Goal: Task Accomplishment & Management: Complete application form

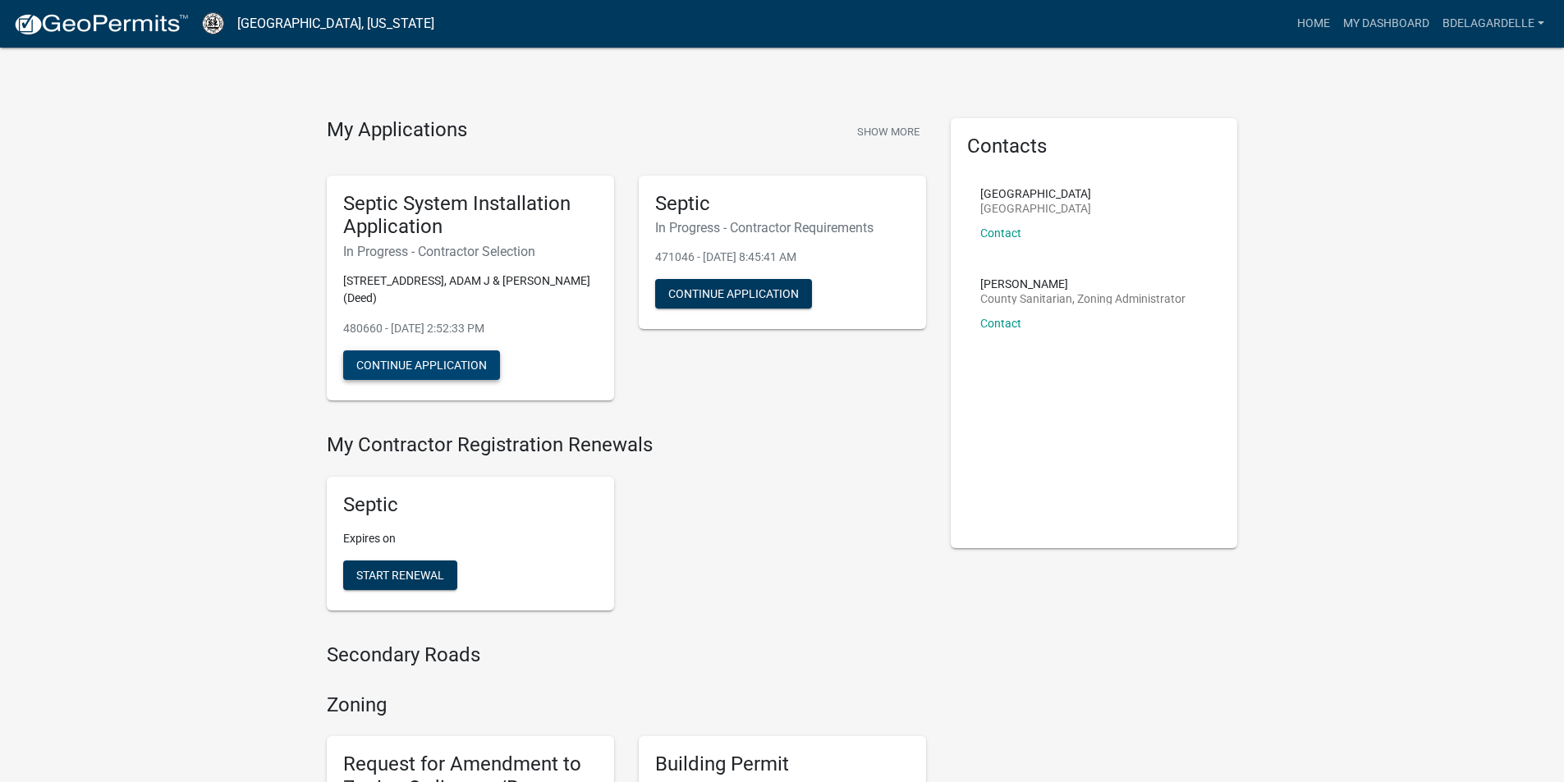
click at [444, 354] on button "Continue Application" at bounding box center [421, 365] width 157 height 30
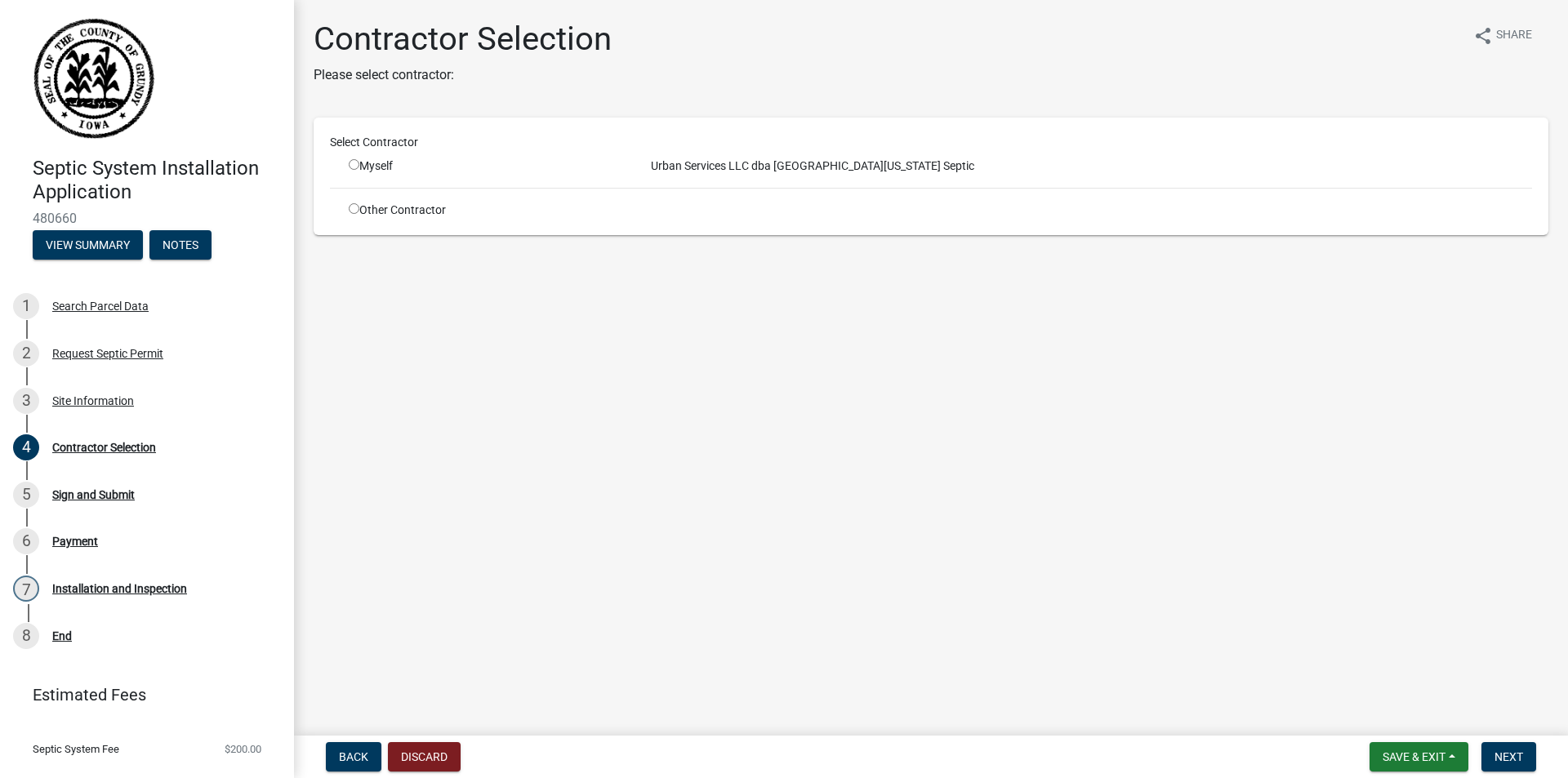
click at [353, 166] on input "radio" at bounding box center [353, 164] width 11 height 11
radio input "true"
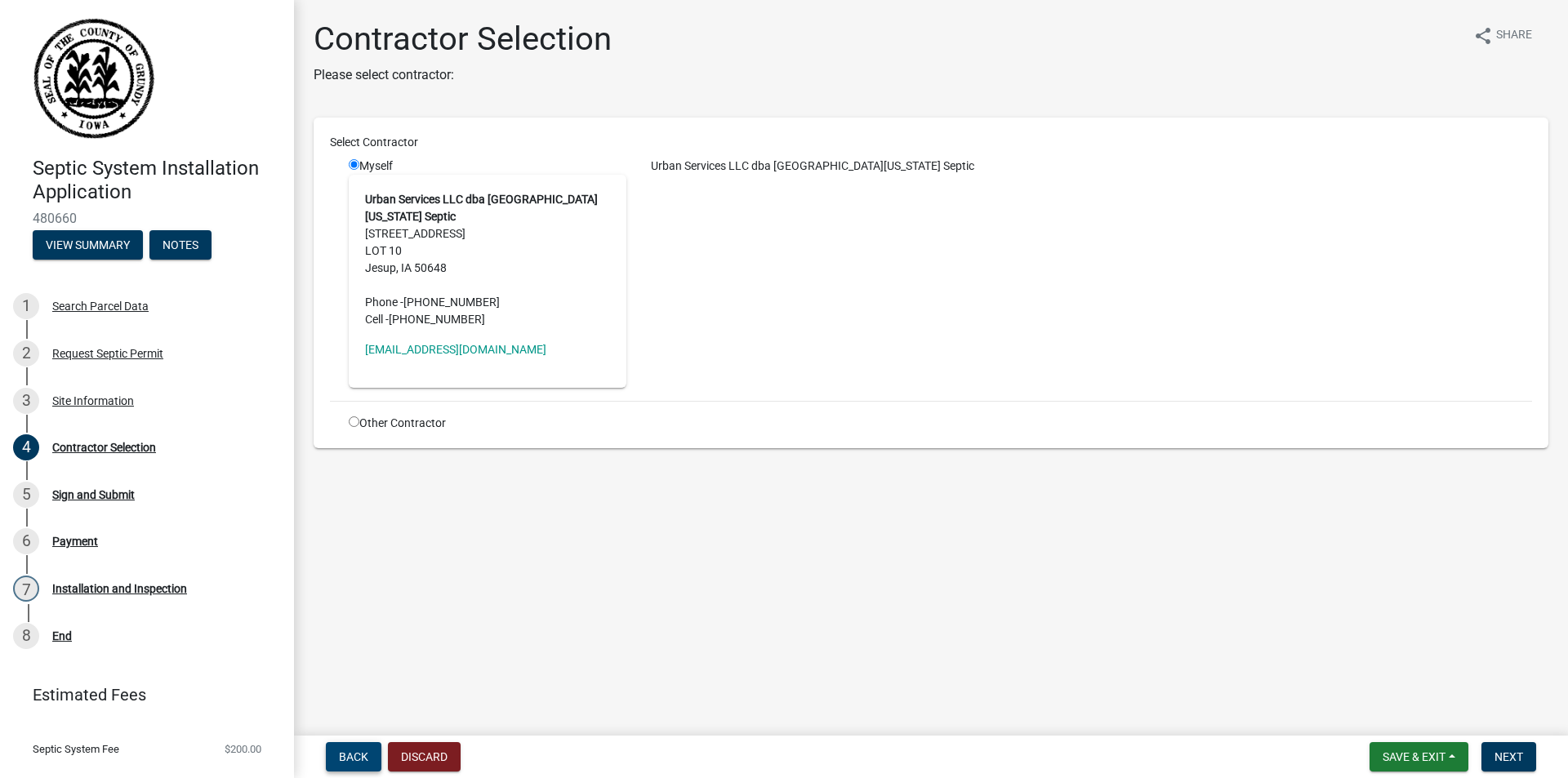
click at [354, 747] on button "Back" at bounding box center [353, 757] width 56 height 30
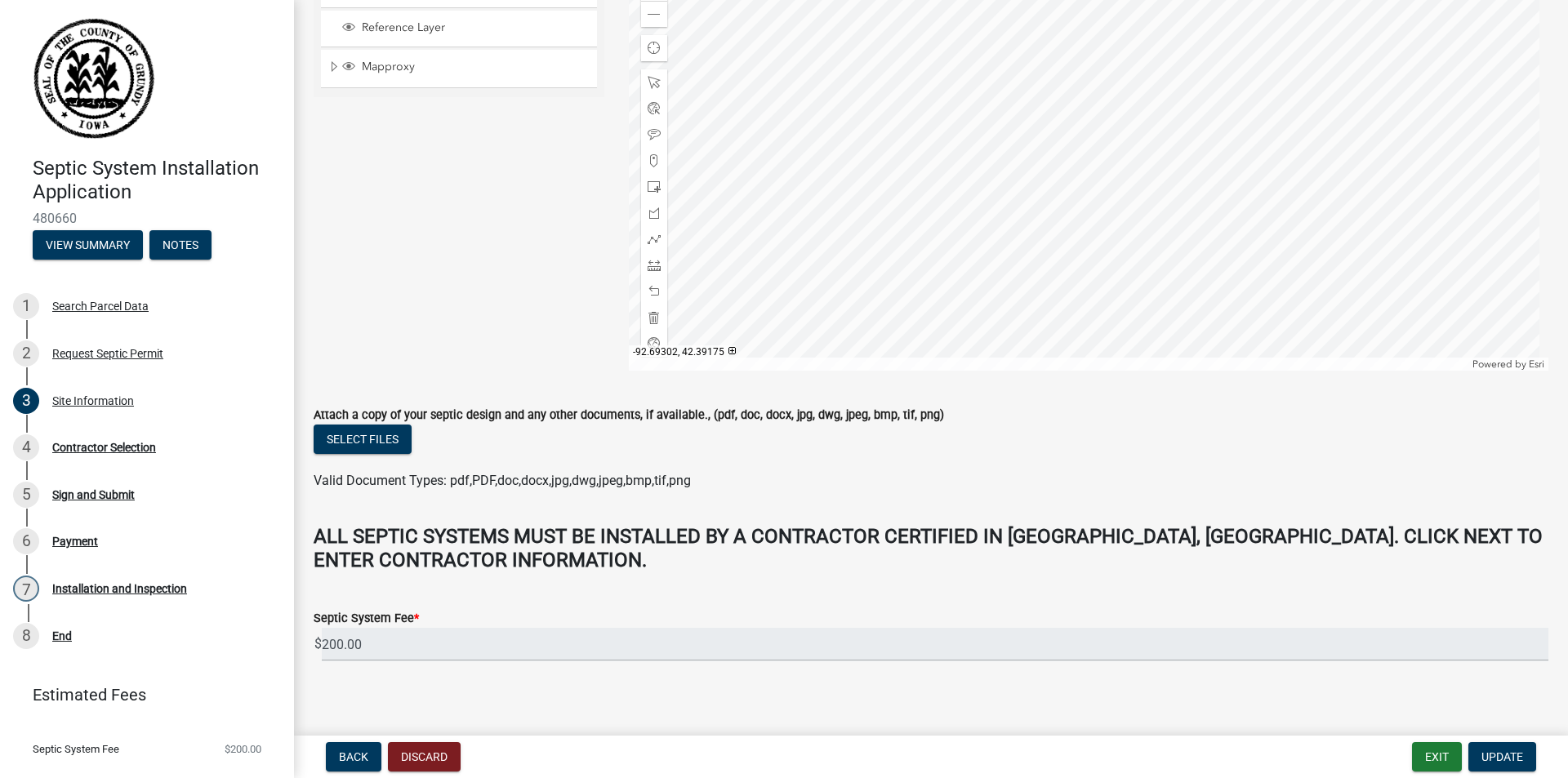
scroll to position [563, 0]
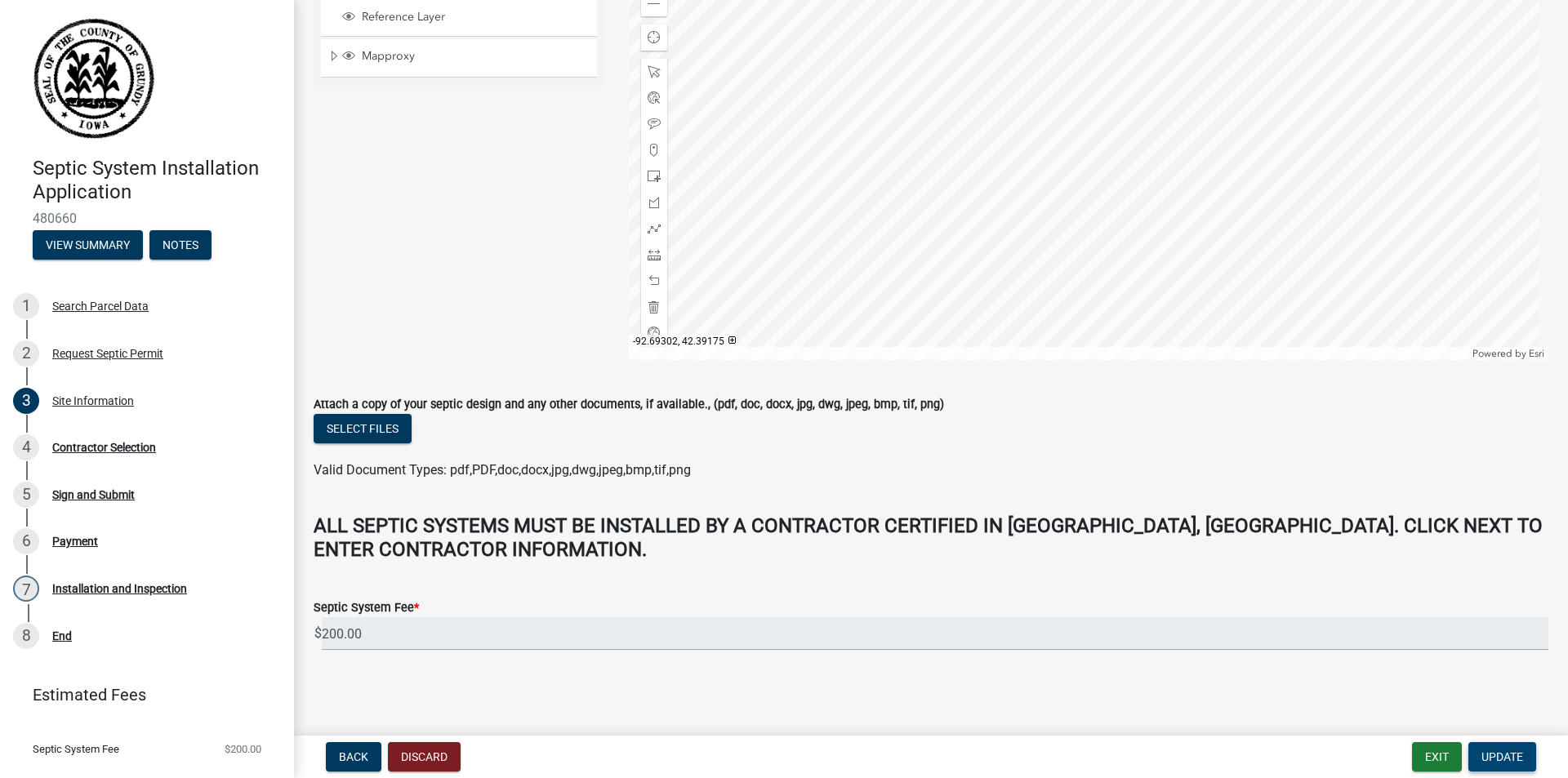
click at [1476, 745] on button "Update" at bounding box center [1502, 757] width 68 height 30
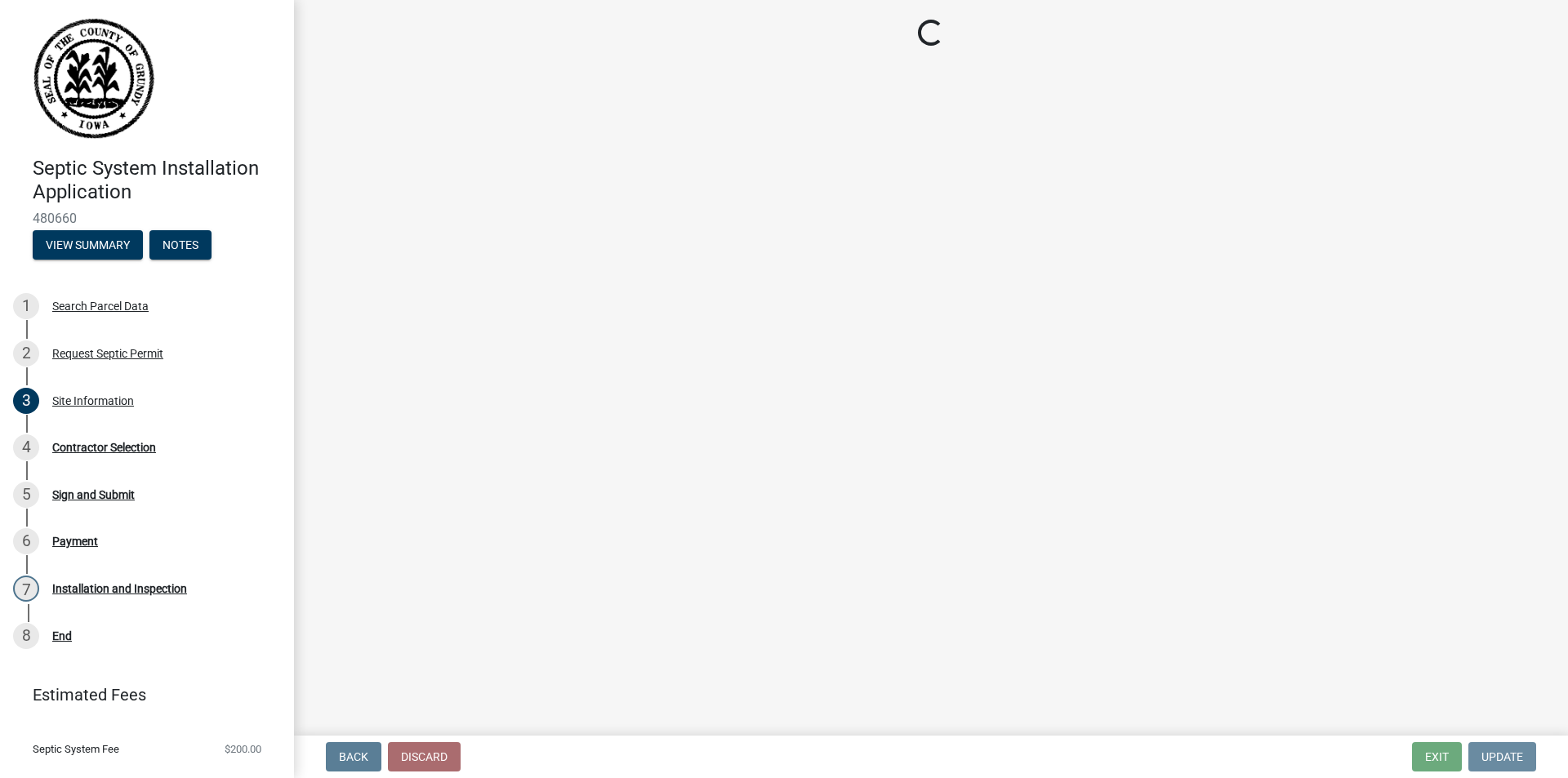
scroll to position [0, 0]
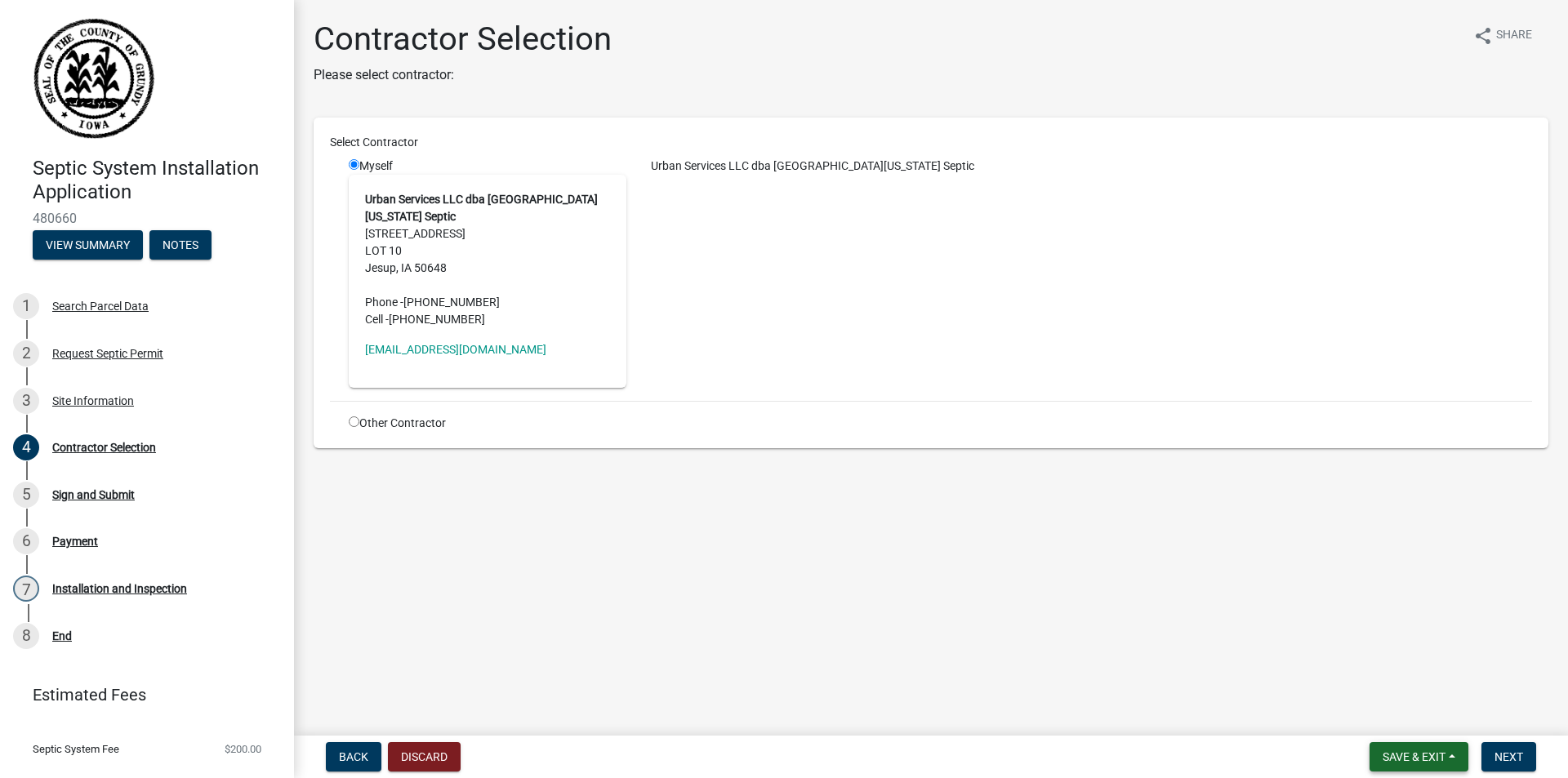
click at [1447, 761] on button "Save & Exit" at bounding box center [1418, 757] width 98 height 30
click at [1408, 681] on button "Save" at bounding box center [1402, 675] width 130 height 39
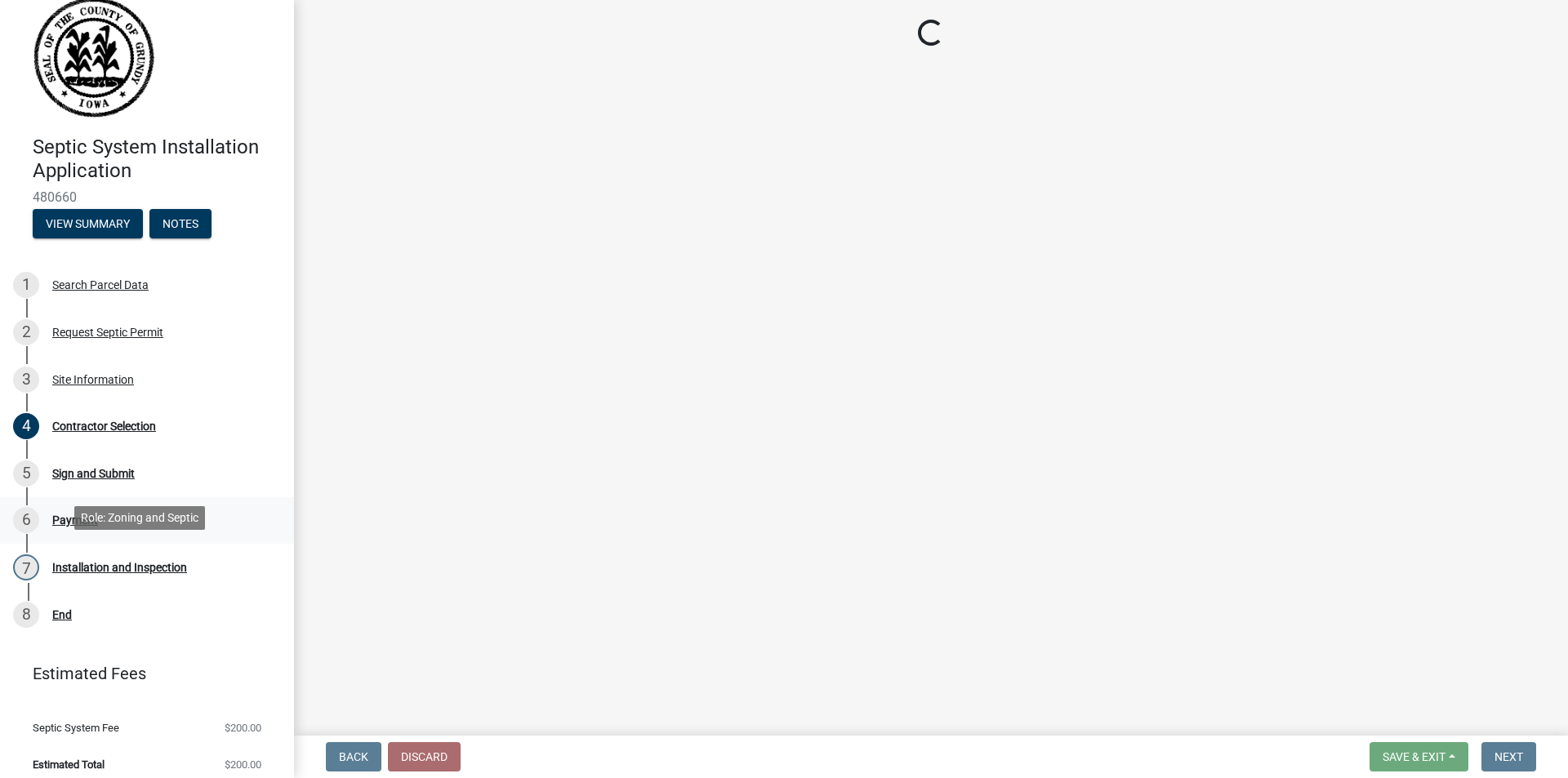
scroll to position [33, 0]
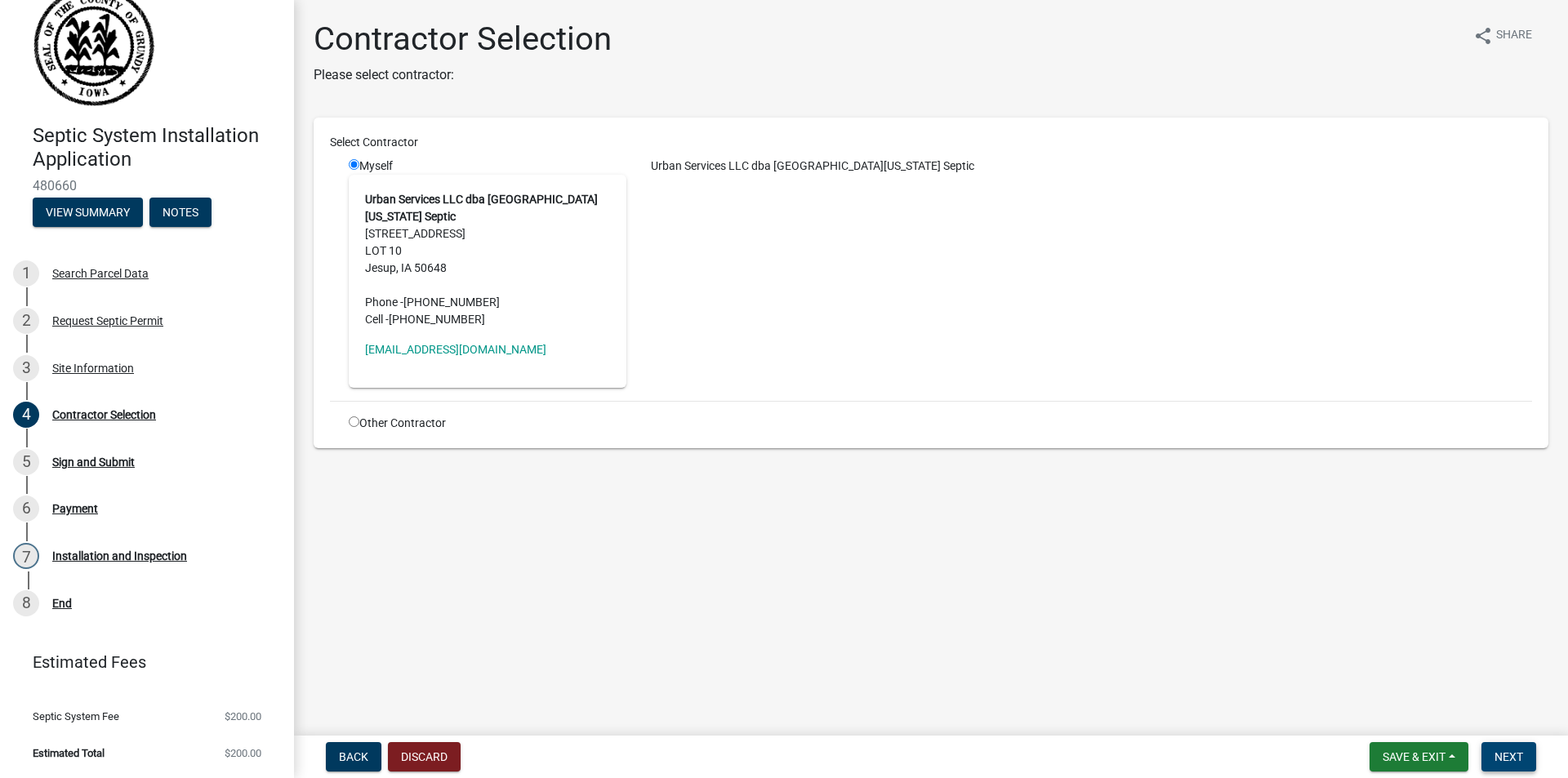
click at [1487, 750] on button "Next" at bounding box center [1508, 757] width 55 height 30
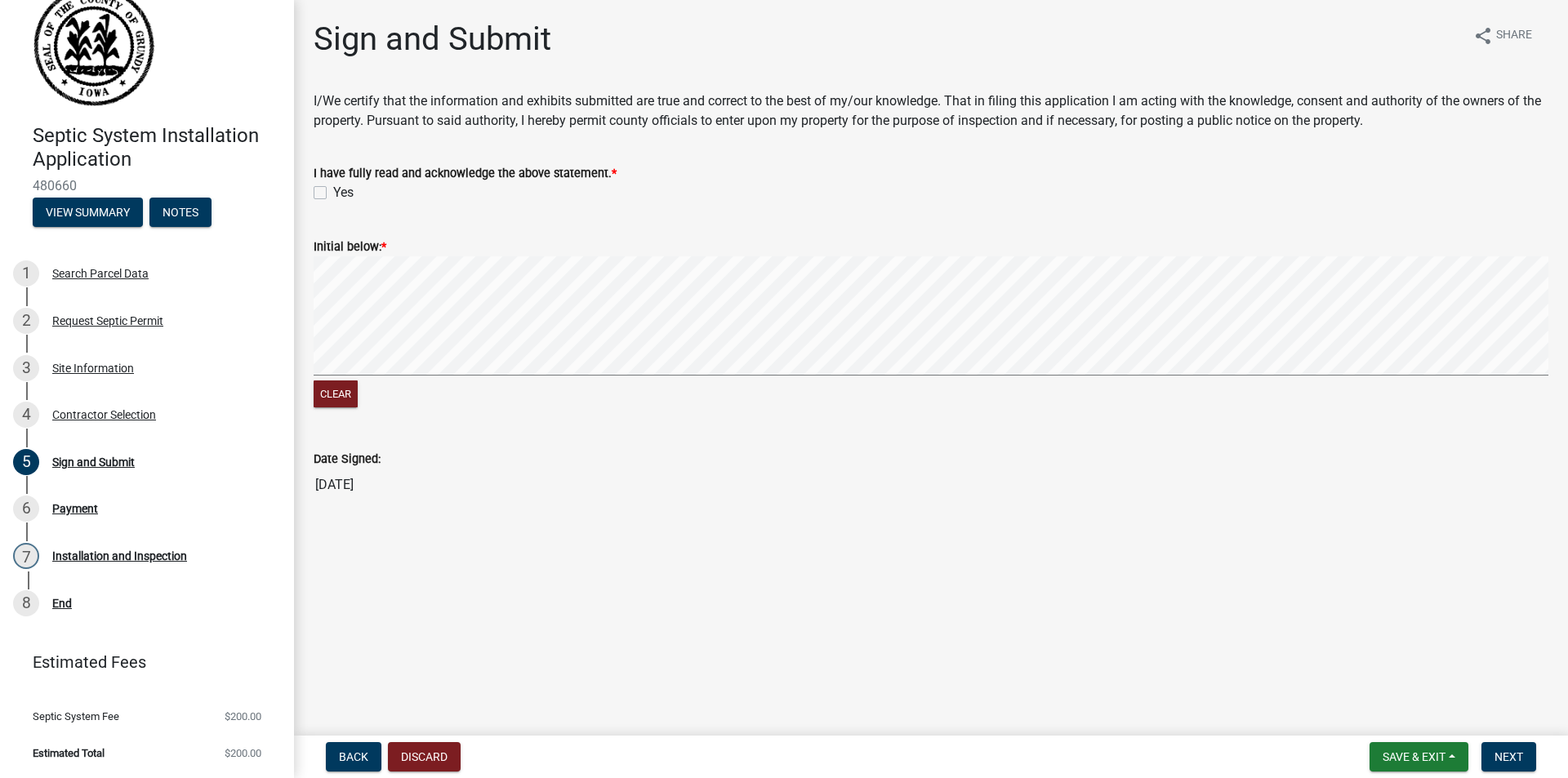
click at [333, 191] on label "Yes" at bounding box center [343, 193] width 21 height 20
click at [333, 191] on input "Yes" at bounding box center [338, 188] width 11 height 11
checkbox input "true"
click at [1503, 759] on span "Next" at bounding box center [1508, 756] width 29 height 13
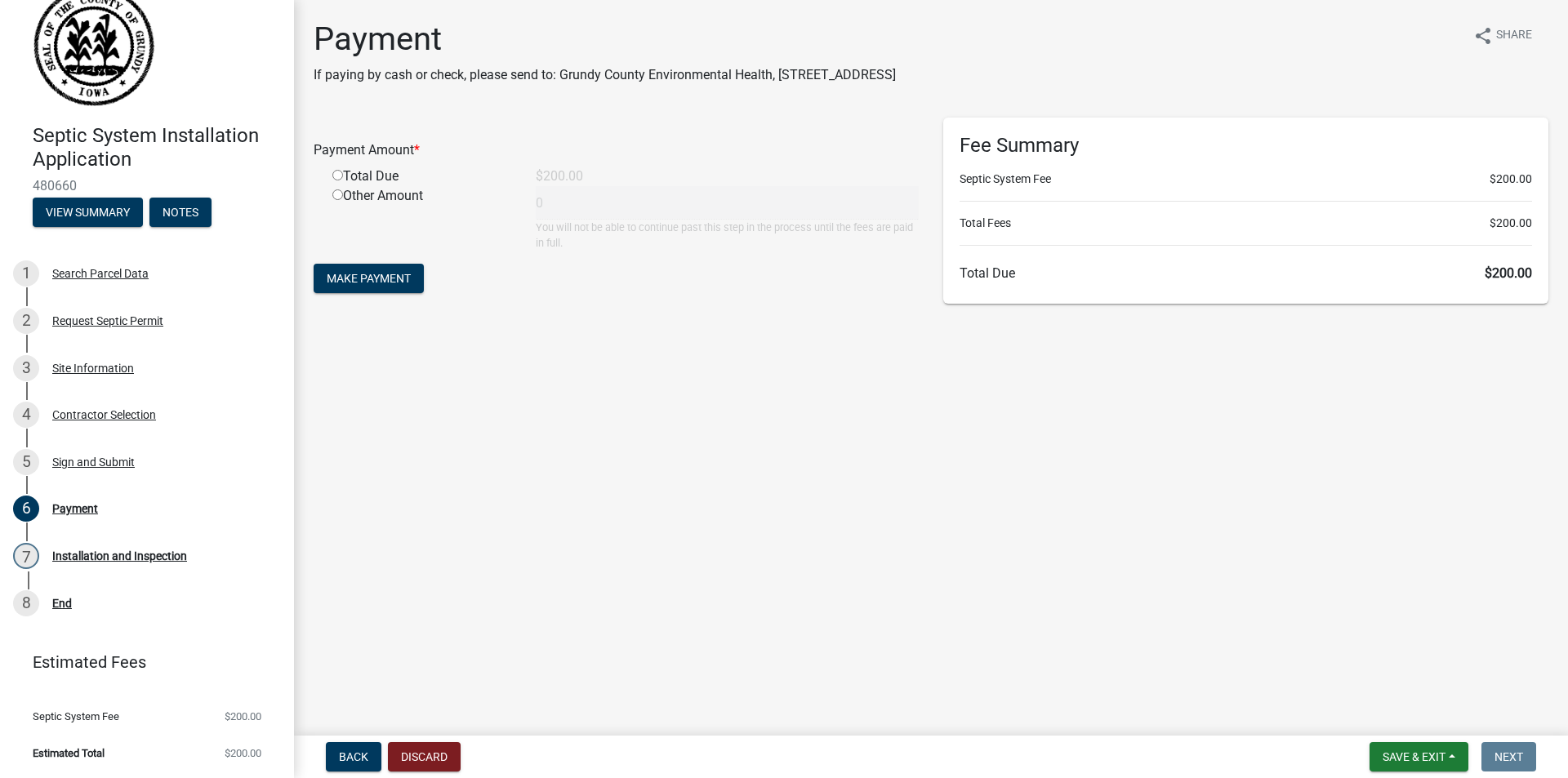
click at [338, 174] on input "radio" at bounding box center [337, 175] width 11 height 11
radio input "true"
type input "200"
click at [389, 278] on span "Make Payment" at bounding box center [368, 278] width 85 height 13
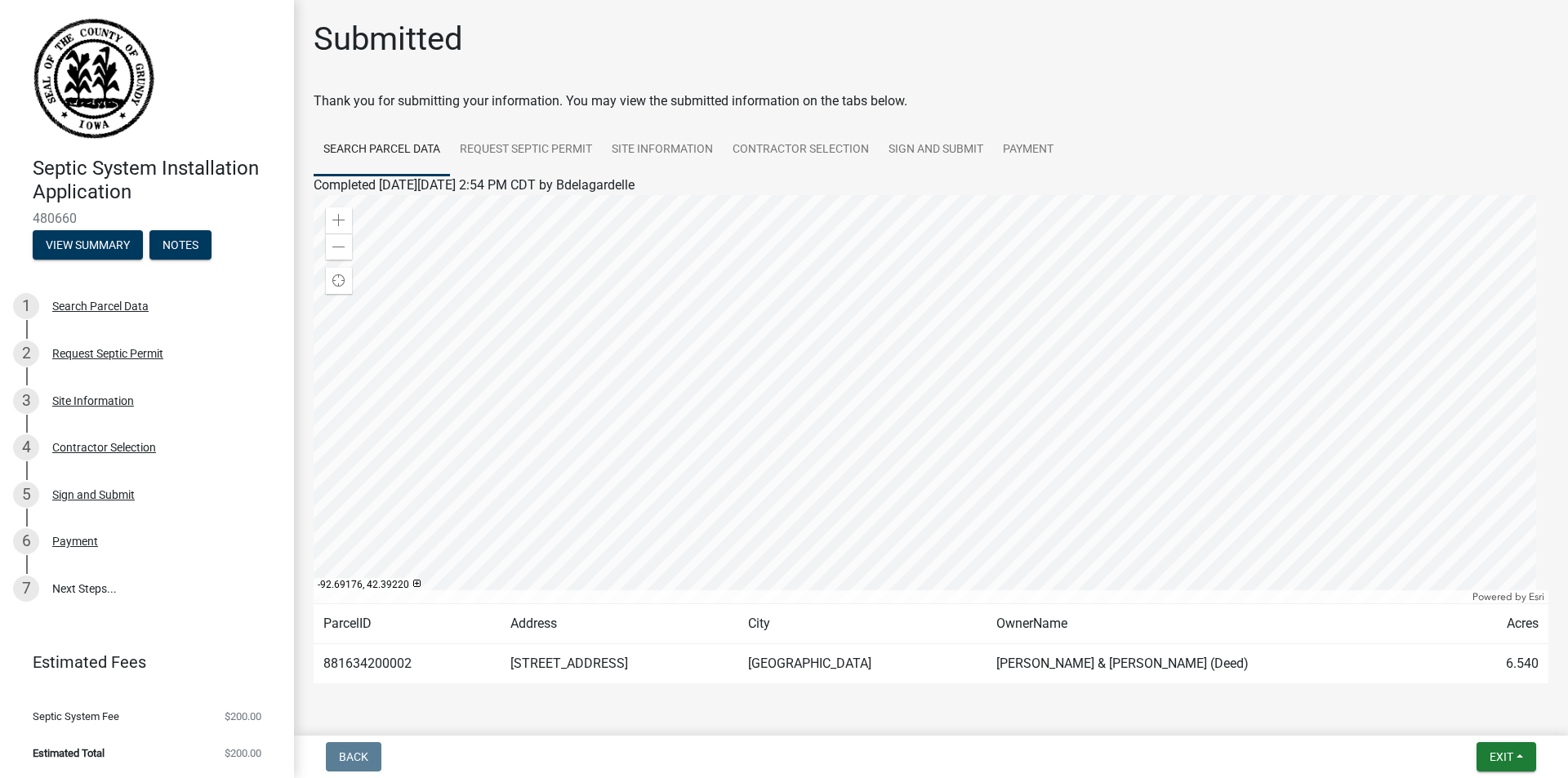
click at [904, 407] on div at bounding box center [930, 399] width 1235 height 408
click at [1508, 755] on span "Exit" at bounding box center [1501, 756] width 24 height 13
click at [958, 743] on div "Back Exit Save Save & Exit" at bounding box center [931, 757] width 1248 height 30
click at [79, 580] on link "7 Next Steps..." at bounding box center [146, 589] width 294 height 48
drag, startPoint x: 399, startPoint y: 101, endPoint x: 739, endPoint y: 102, distance: 340.0
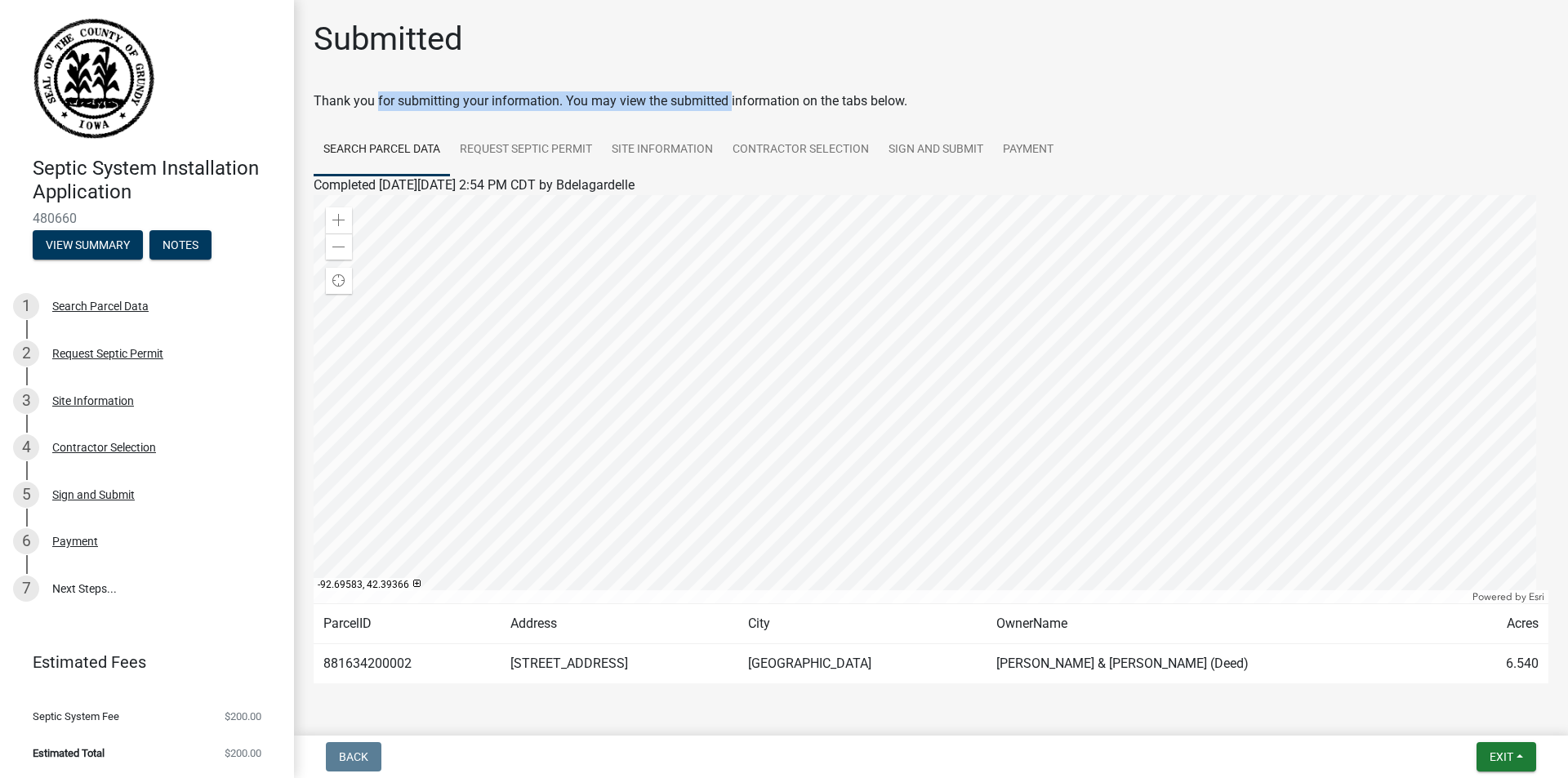
click at [739, 102] on div "Thank you for submitting your information. You may view the submitted informati…" at bounding box center [930, 101] width 1235 height 20
drag, startPoint x: 583, startPoint y: 97, endPoint x: 818, endPoint y: 93, distance: 235.0
click at [818, 93] on div "Thank you for submitting your information. You may view the submitted informati…" at bounding box center [930, 101] width 1235 height 20
